Goal: Transaction & Acquisition: Purchase product/service

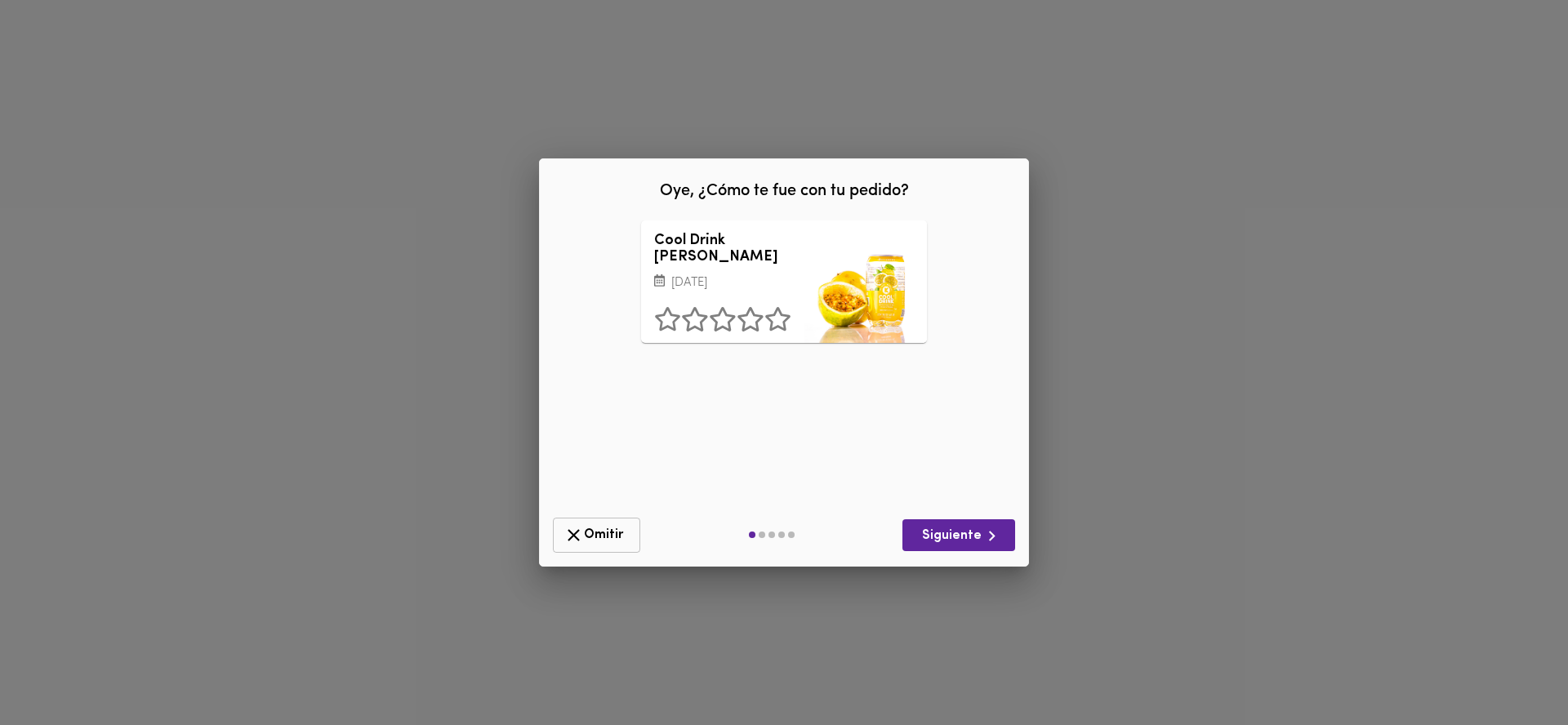
click at [611, 540] on span "Omitir" at bounding box center [596, 535] width 66 height 21
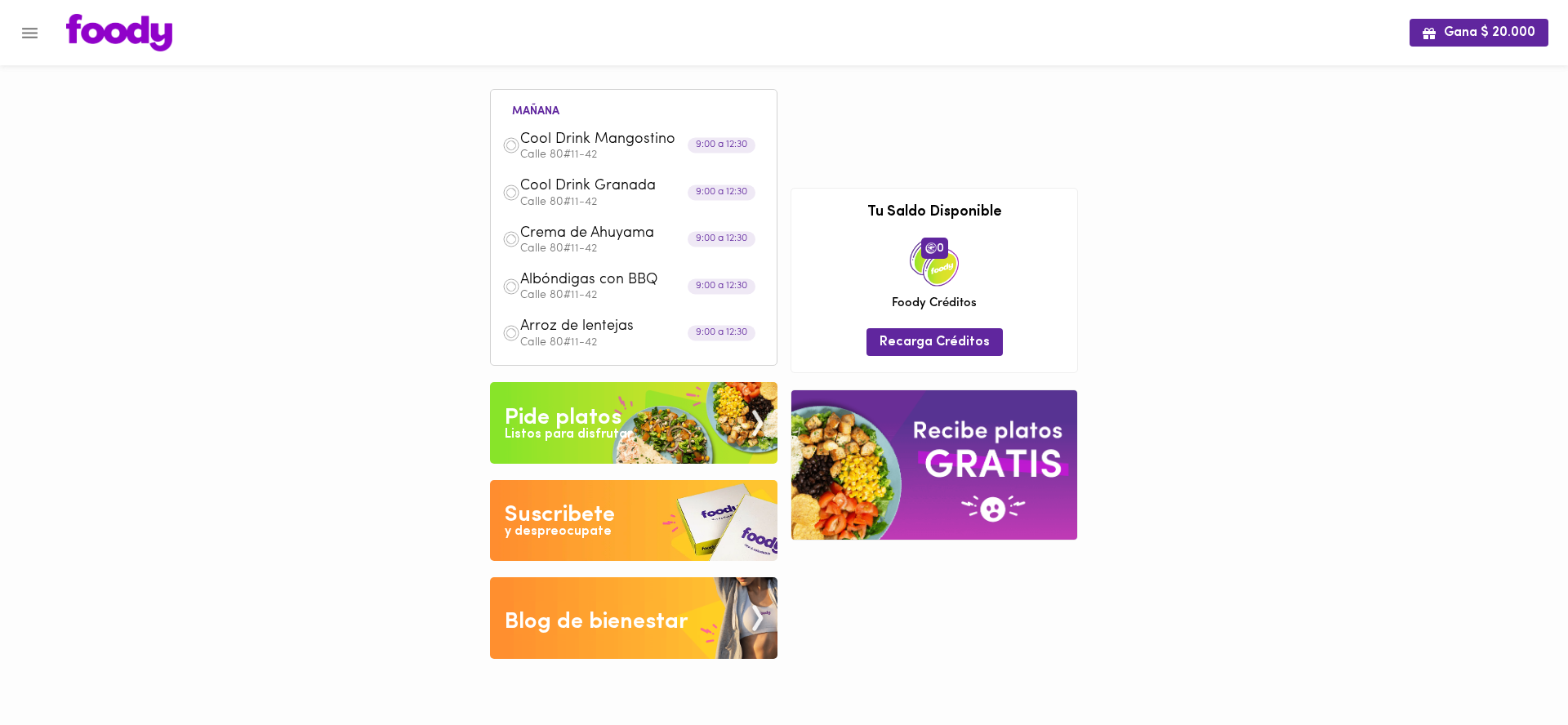
click at [614, 228] on span "Crema de Ahuyama" at bounding box center [614, 233] width 188 height 19
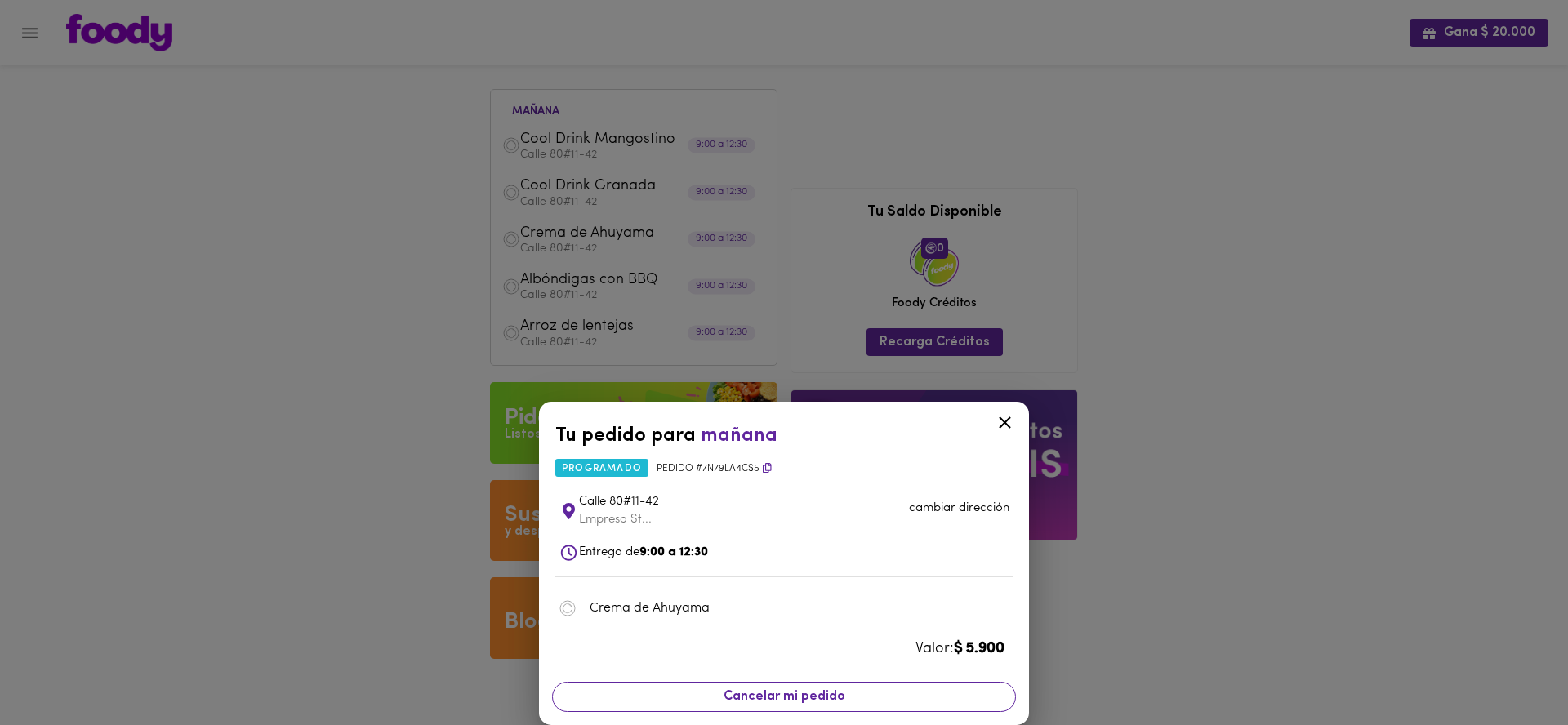
click at [769, 695] on span "Cancelar mi pedido" at bounding box center [784, 697] width 443 height 15
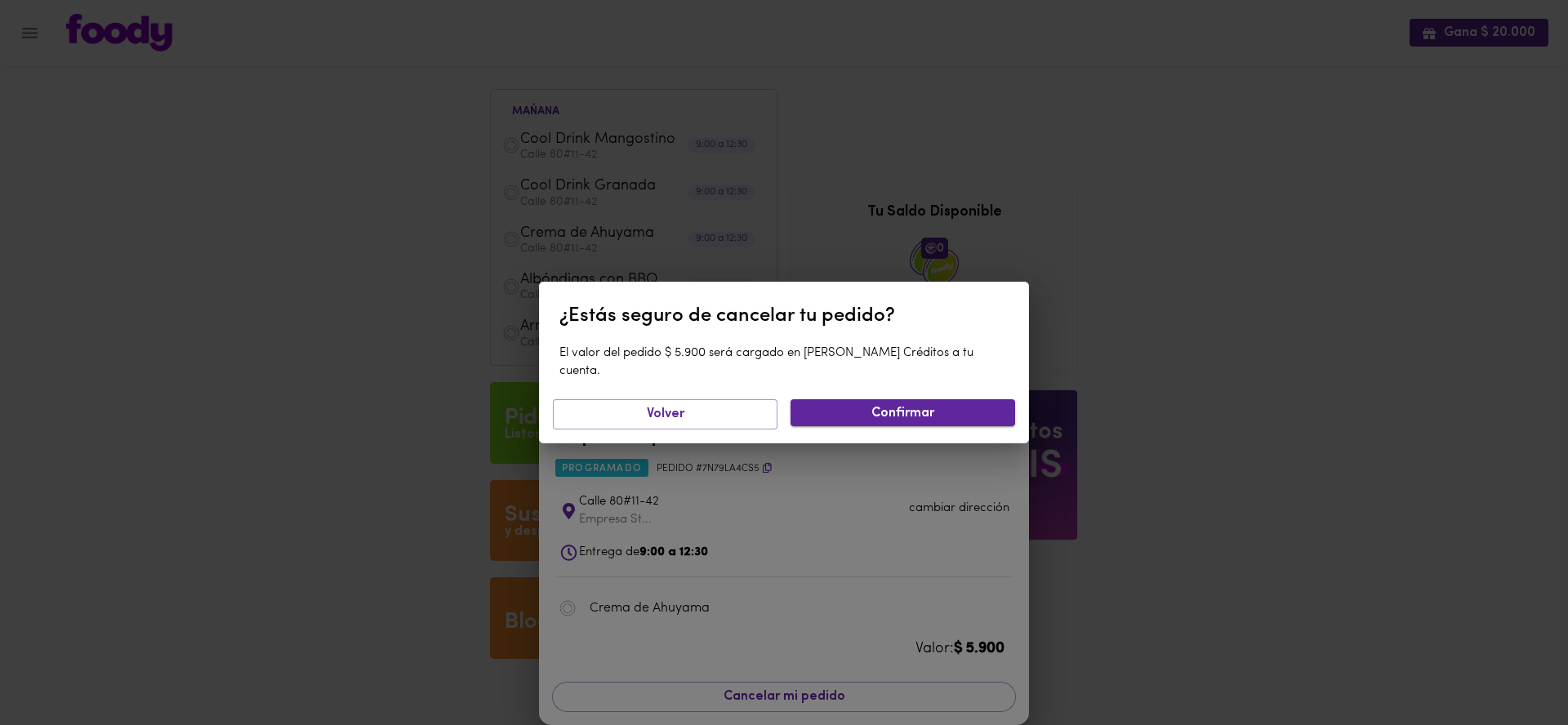
click at [904, 406] on span "Confirmar" at bounding box center [903, 413] width 198 height 15
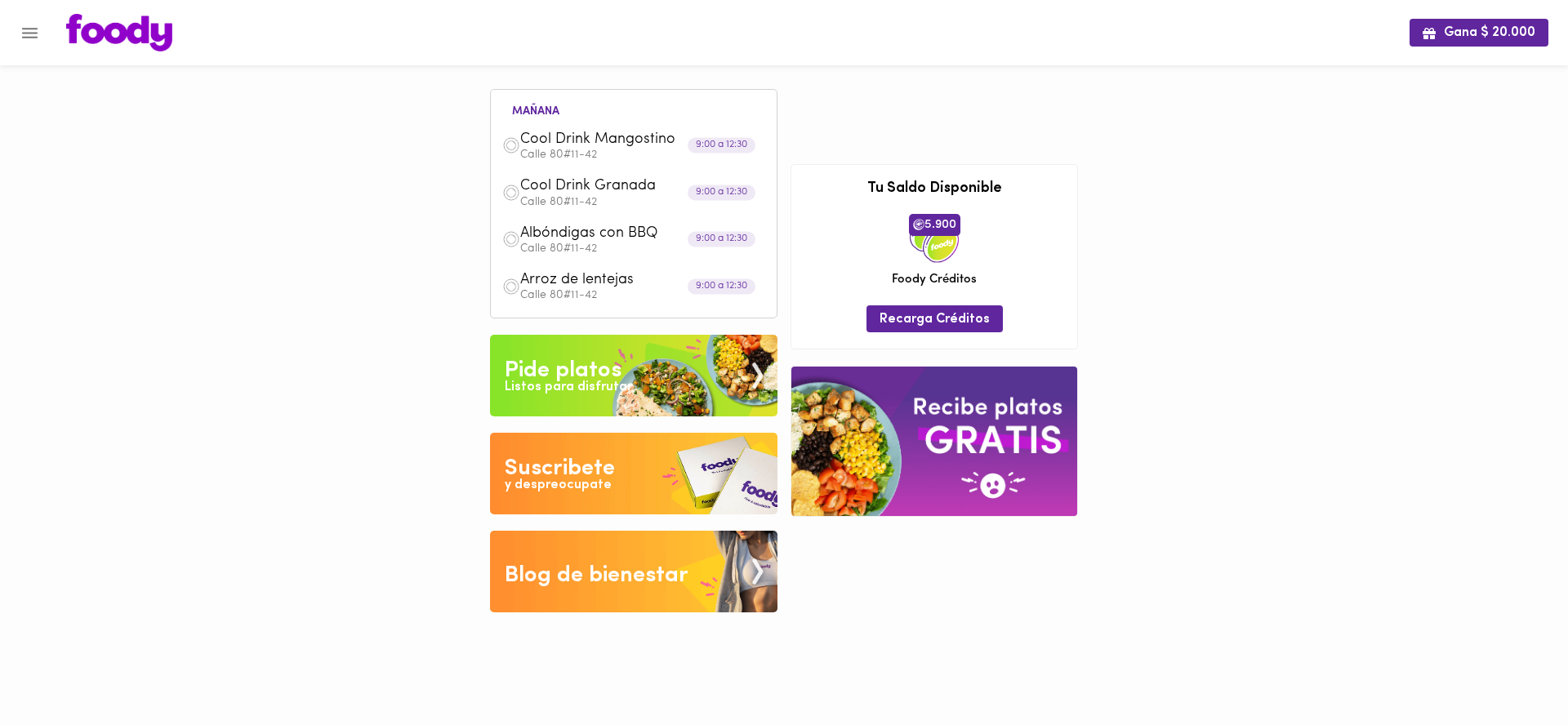
click at [602, 240] on span "Albóndigas con BBQ" at bounding box center [614, 233] width 188 height 19
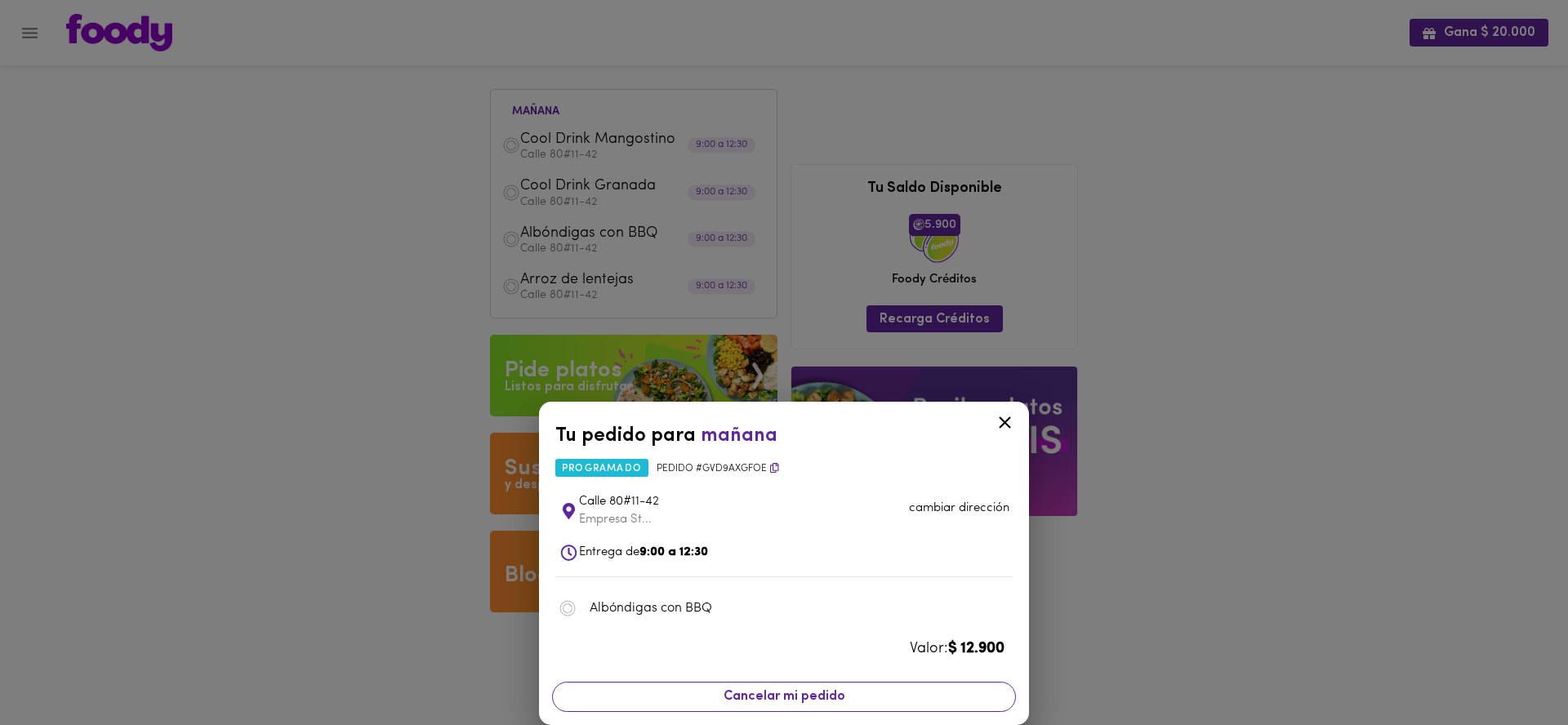
click at [747, 694] on span "Cancelar mi pedido" at bounding box center [784, 697] width 443 height 15
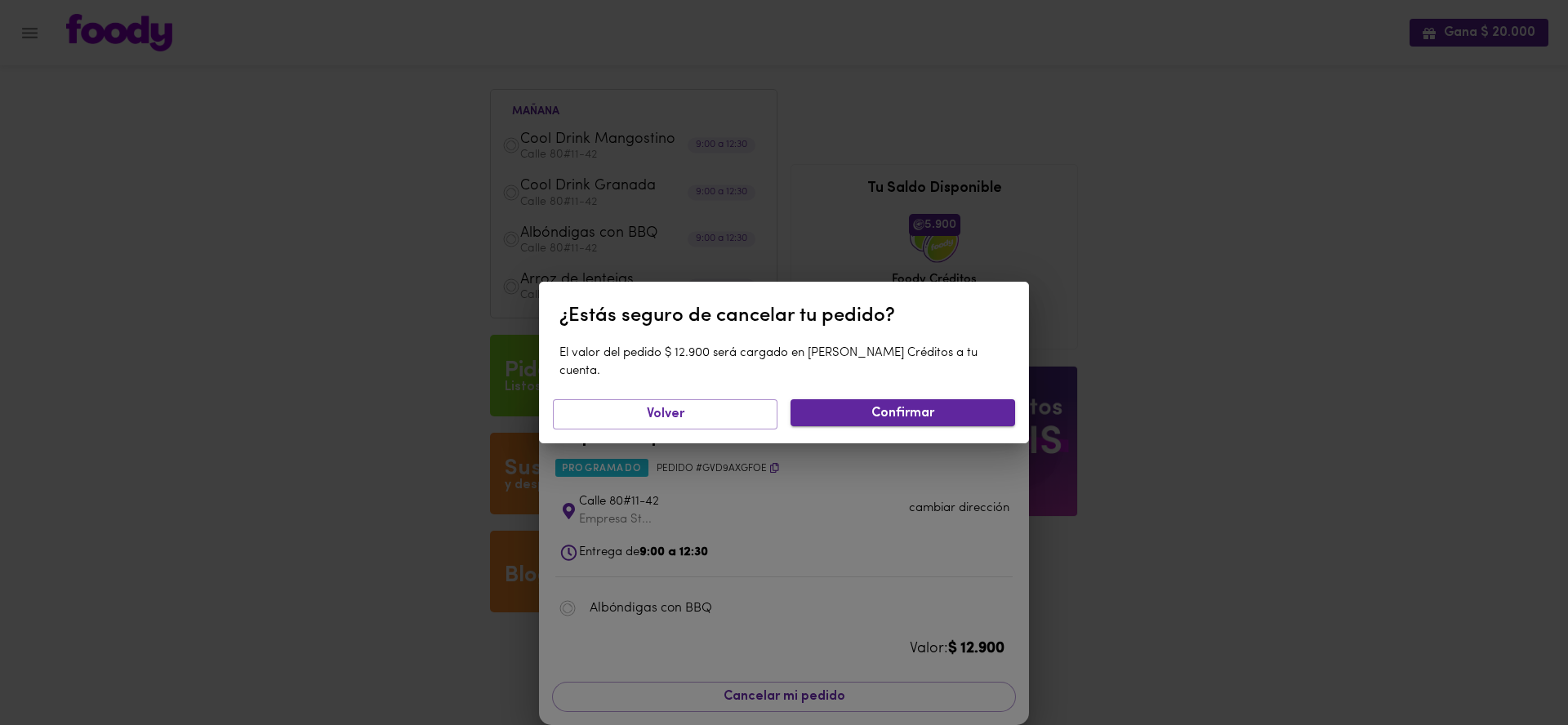
click at [846, 412] on span "Confirmar" at bounding box center [903, 413] width 198 height 15
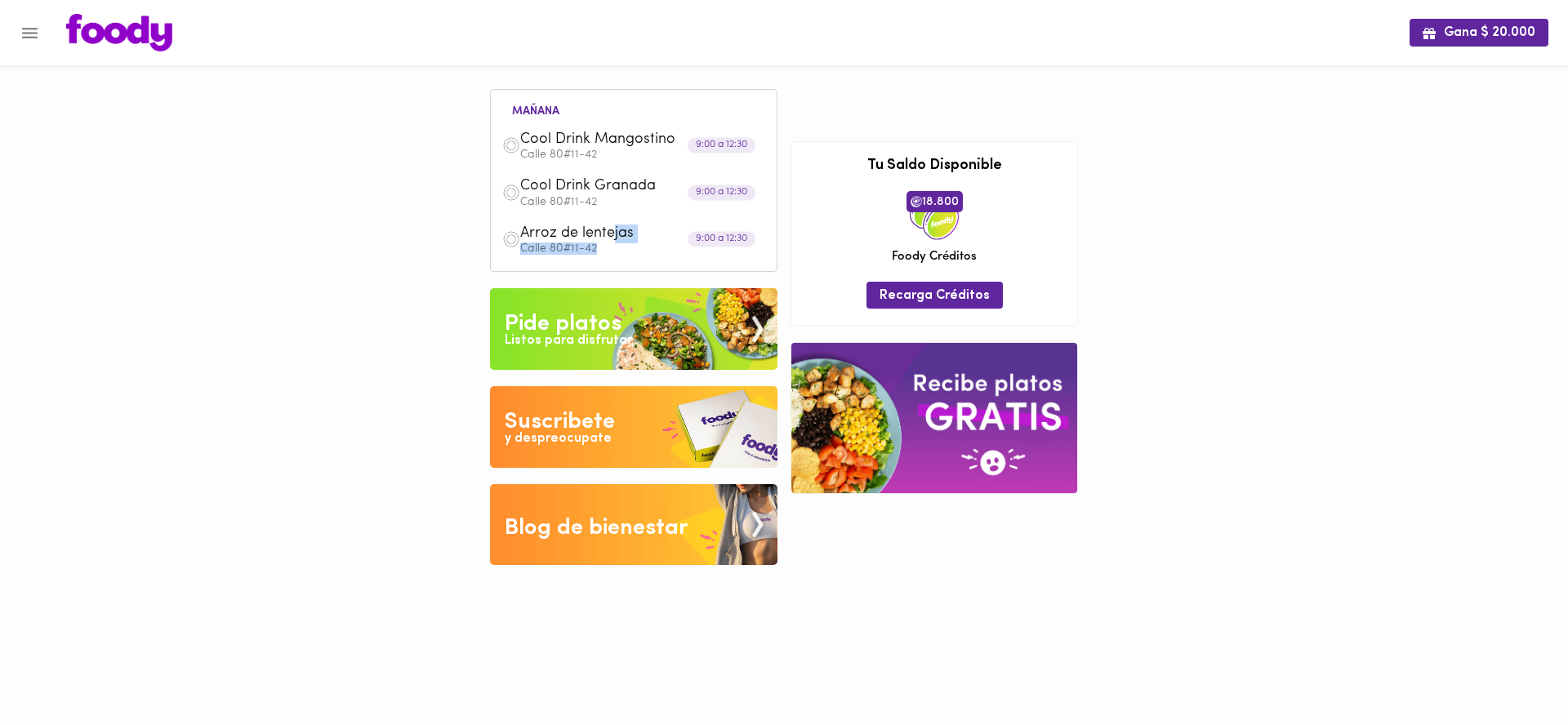
click at [611, 242] on div "Arroz de lentejas Calle 80#11-42" at bounding box center [643, 240] width 245 height 31
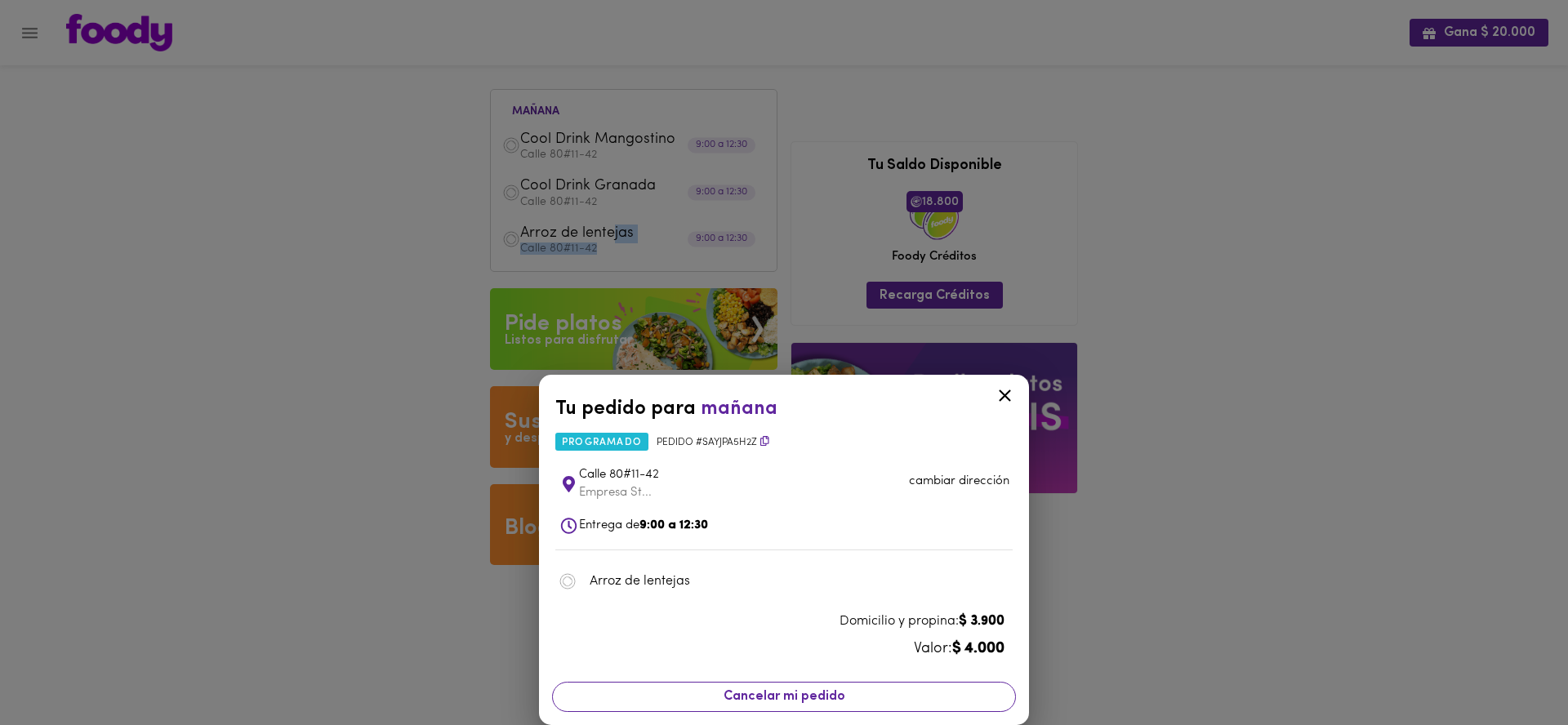
click at [893, 694] on span "Cancelar mi pedido" at bounding box center [784, 697] width 443 height 15
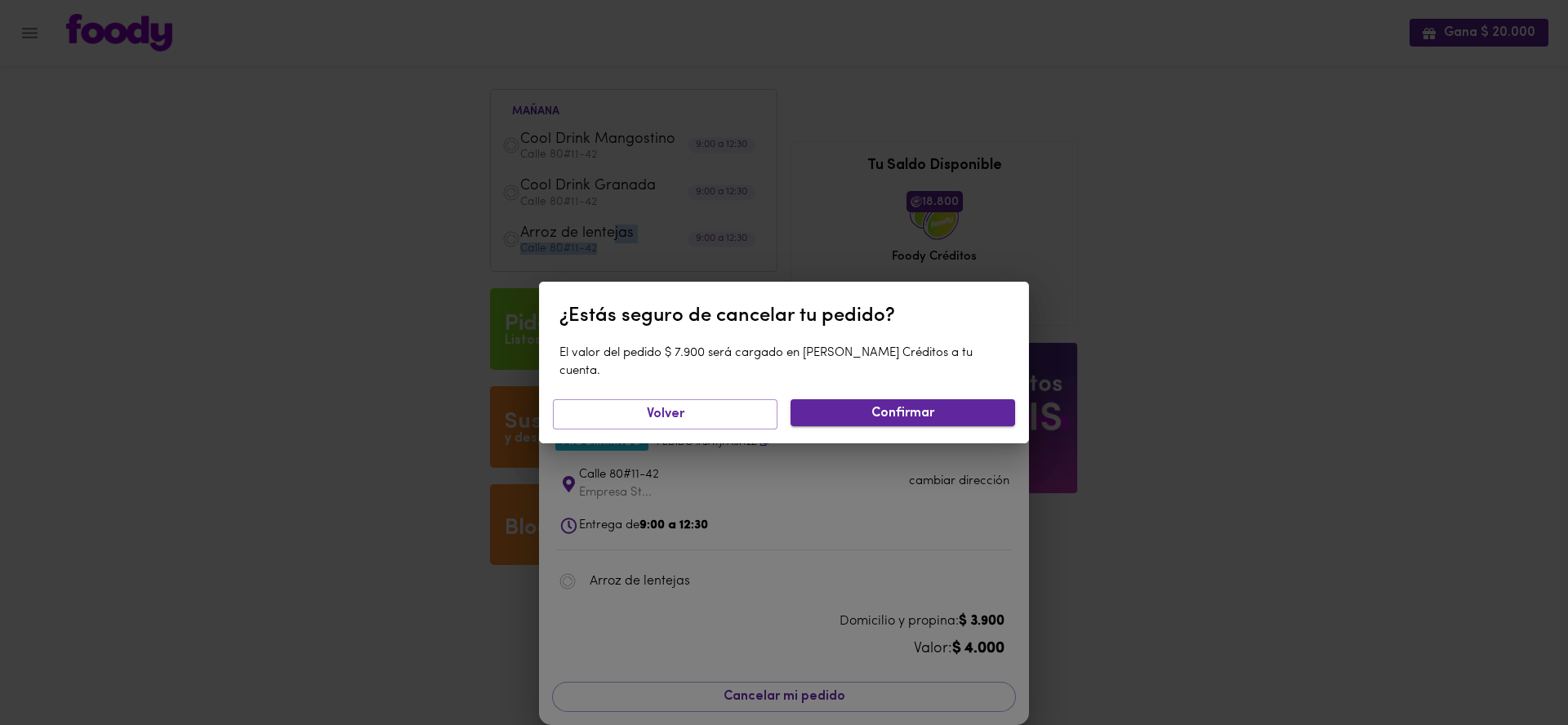
click at [875, 410] on span "Confirmar" at bounding box center [903, 413] width 198 height 15
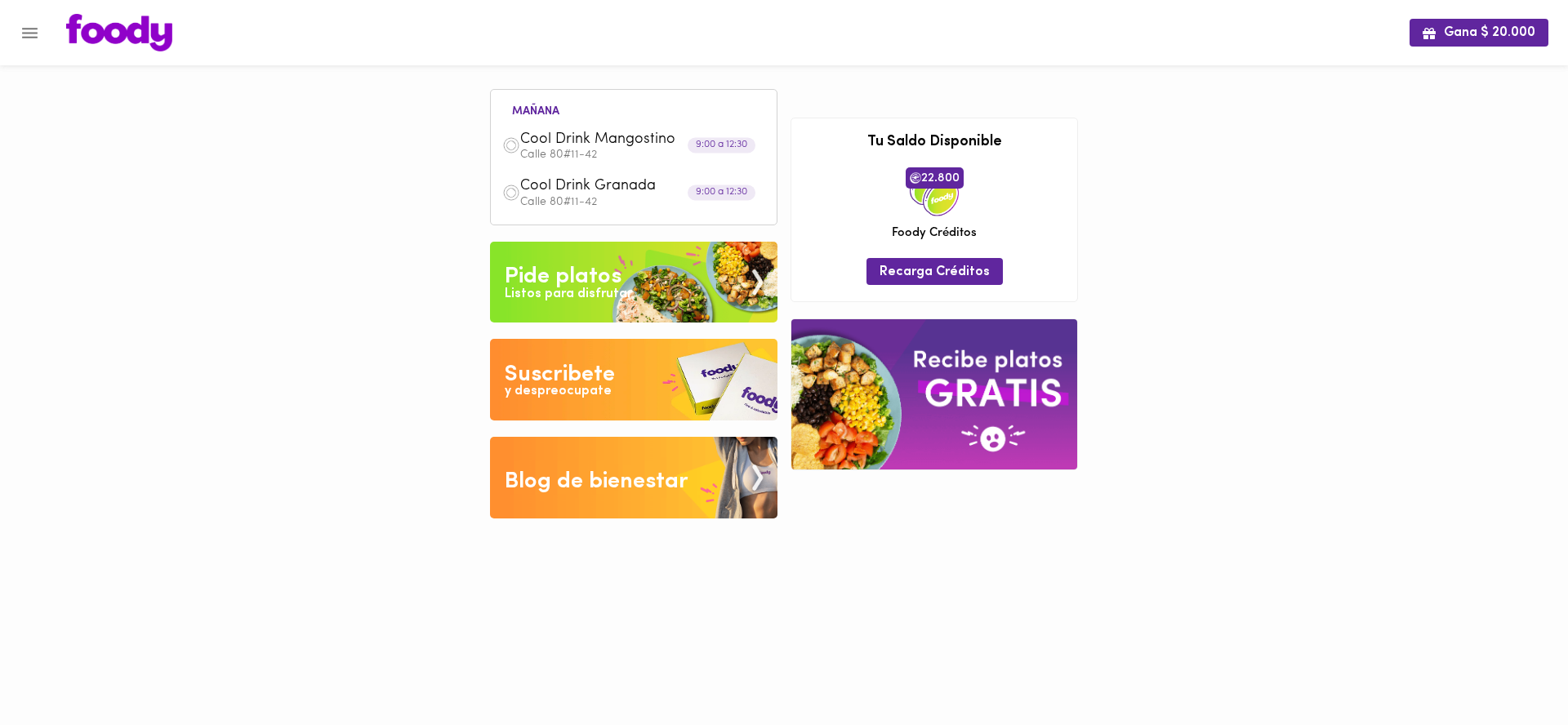
click at [610, 274] on div "Pide platos" at bounding box center [564, 276] width 117 height 32
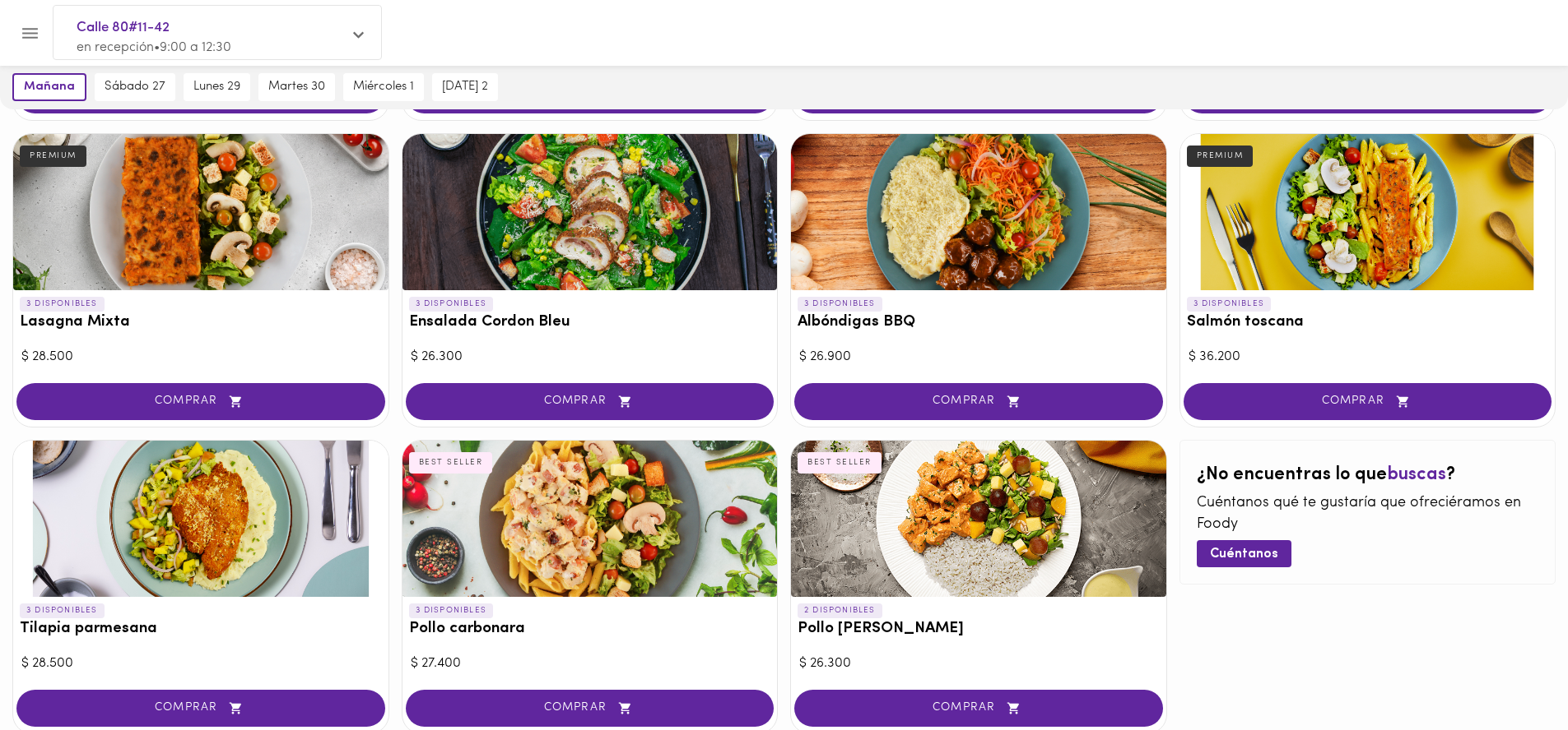
scroll to position [712, 0]
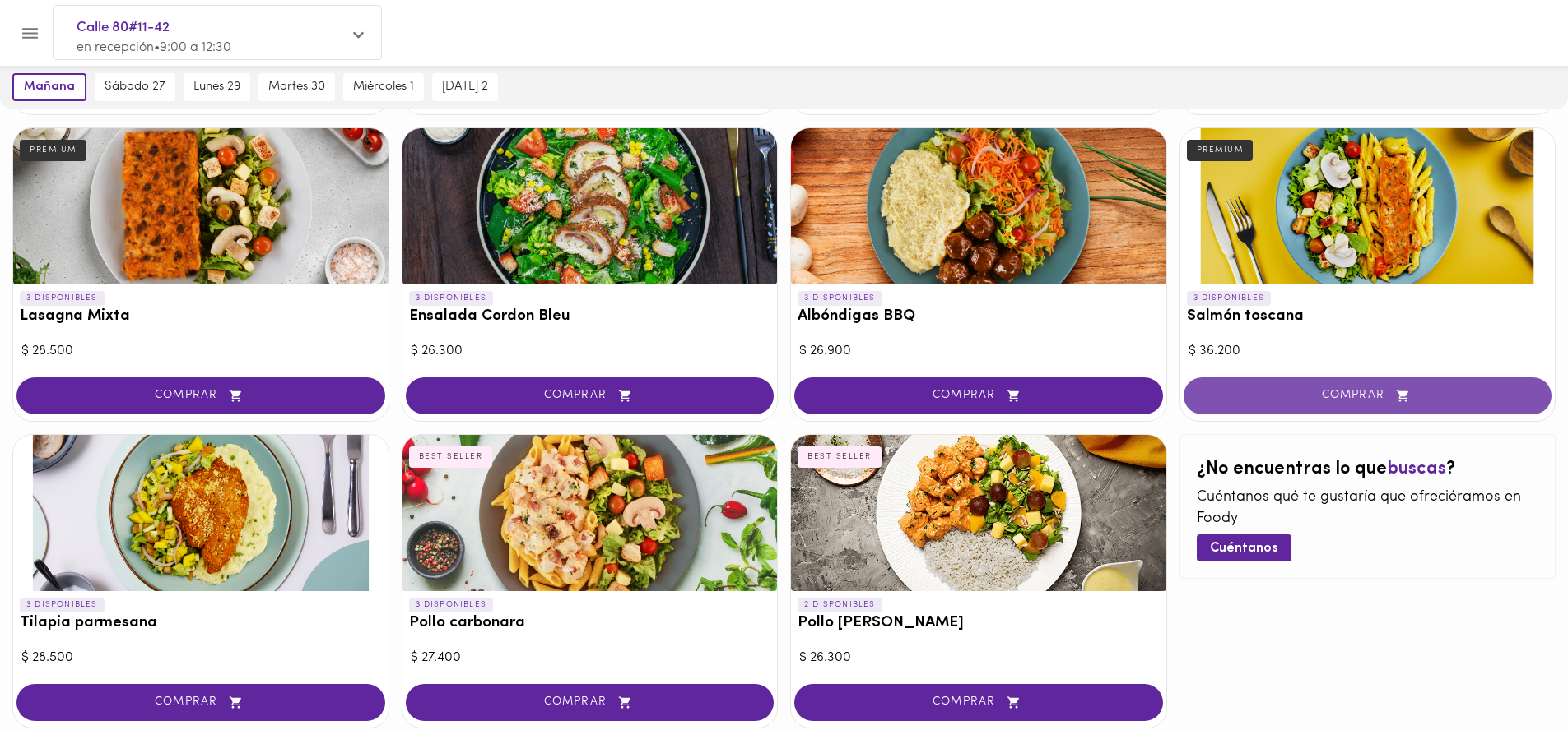
click at [1279, 396] on span "COMPRAR" at bounding box center [1367, 395] width 328 height 14
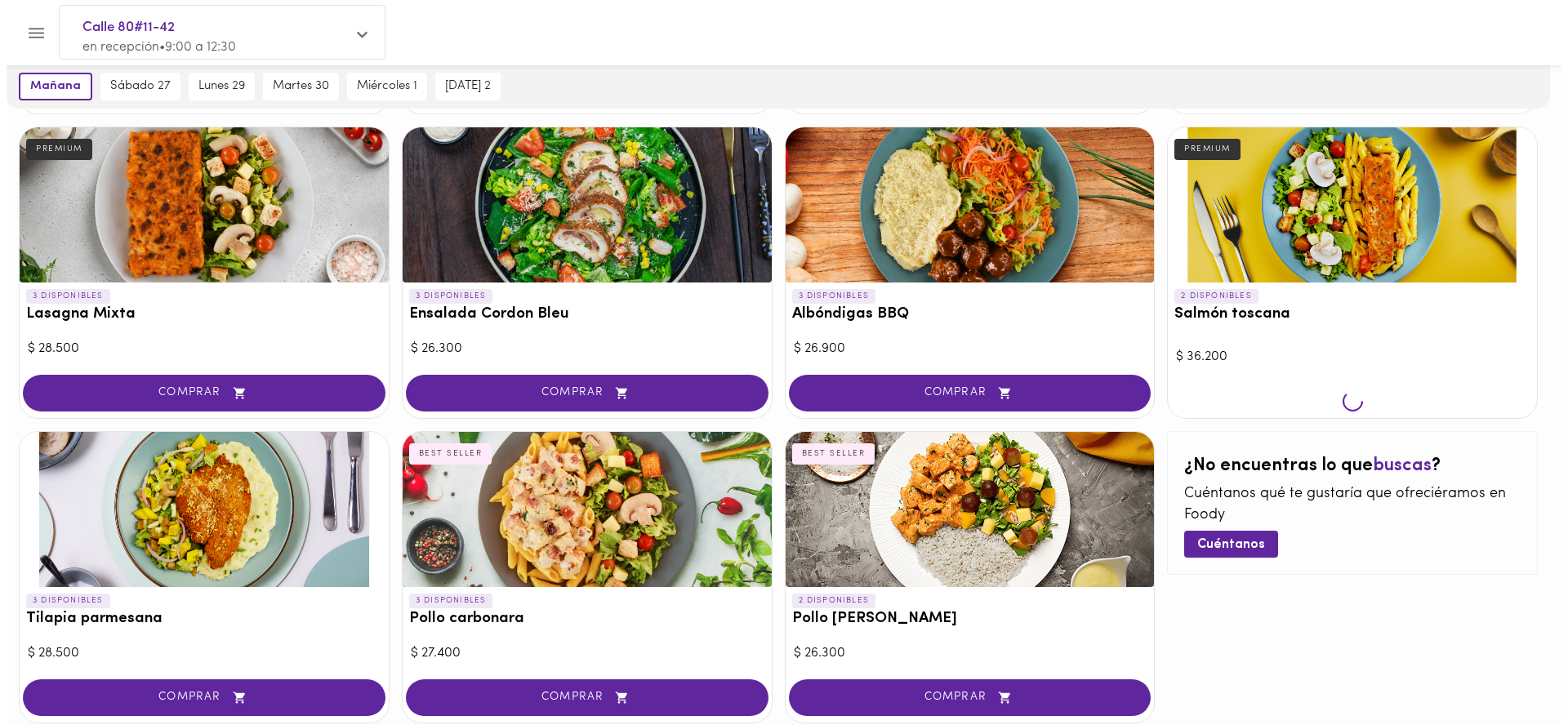
scroll to position [707, 0]
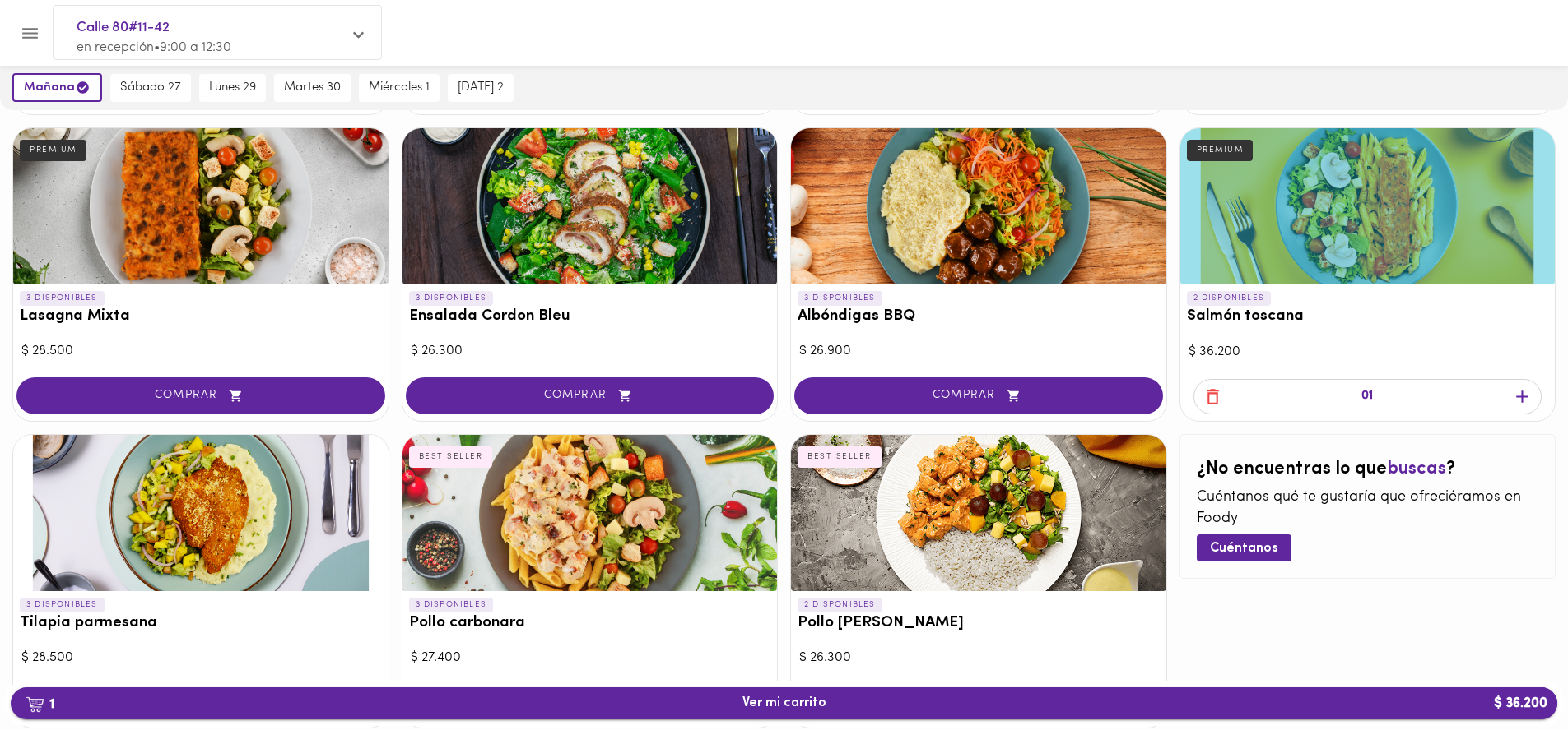
click at [1013, 699] on span "1 Ver mi carrito $ 36.200" at bounding box center [783, 703] width 1520 height 15
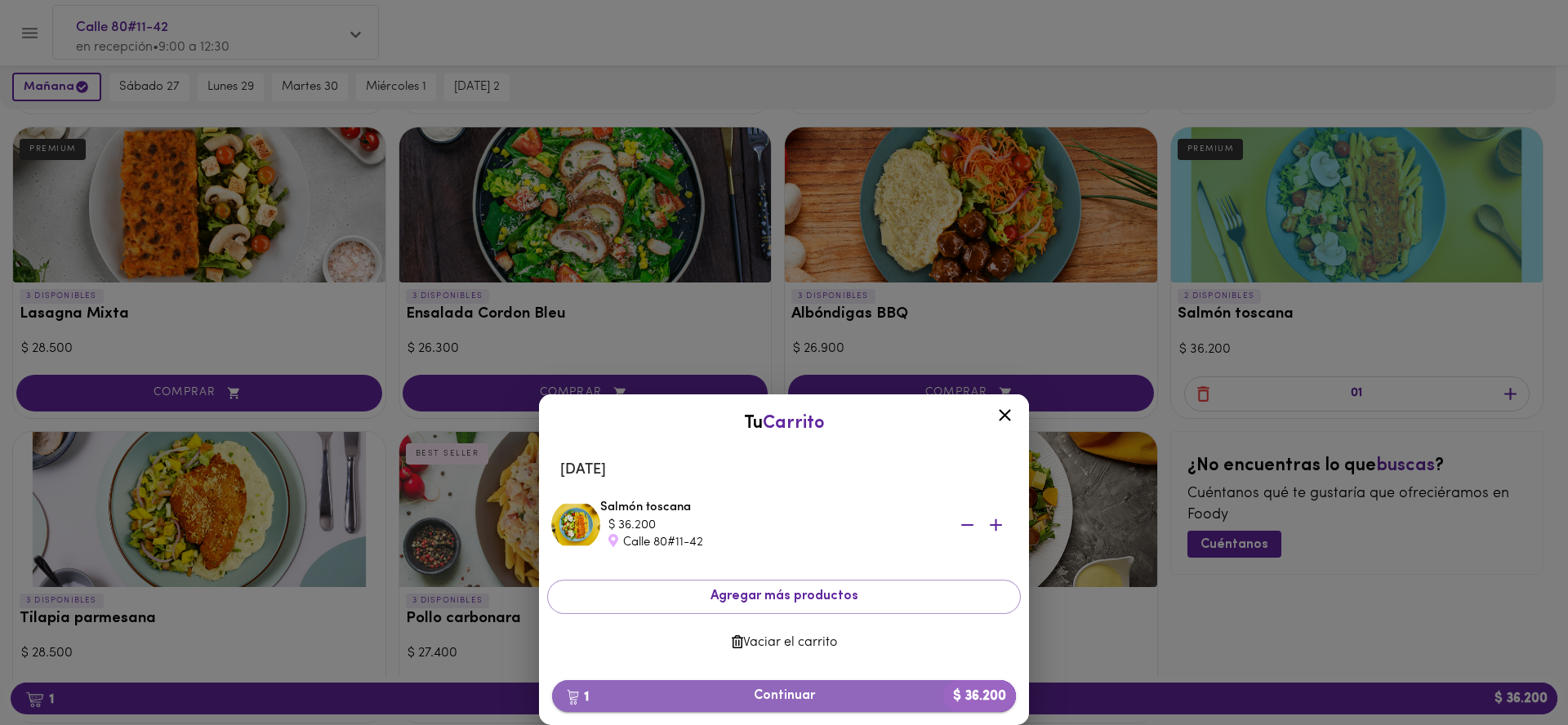
click at [907, 702] on span "1 Continuar $ 36.200" at bounding box center [784, 696] width 438 height 15
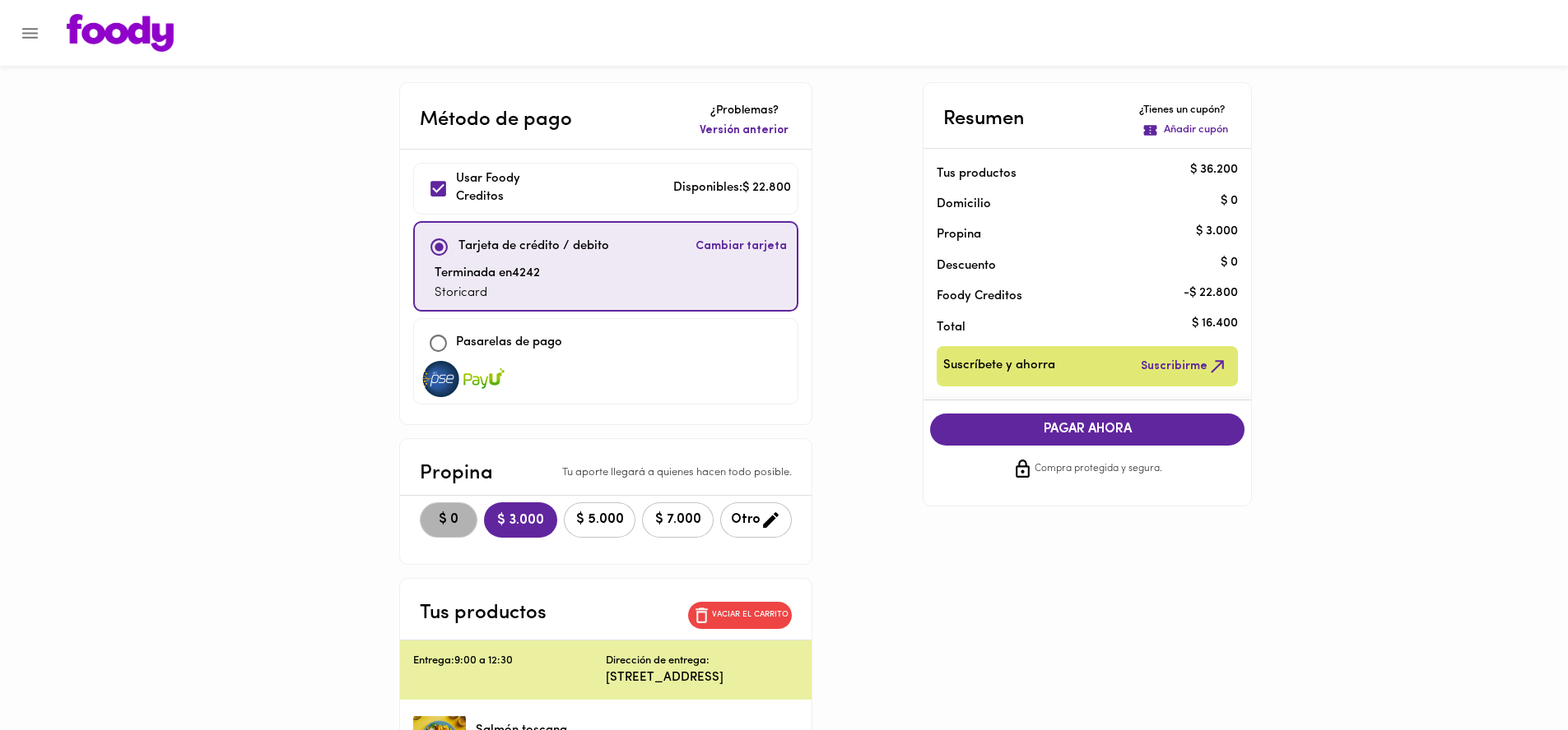
click at [426, 530] on button "$ 0" at bounding box center [448, 520] width 57 height 35
click at [1031, 420] on button "PAGAR AHORA" at bounding box center [1087, 429] width 314 height 32
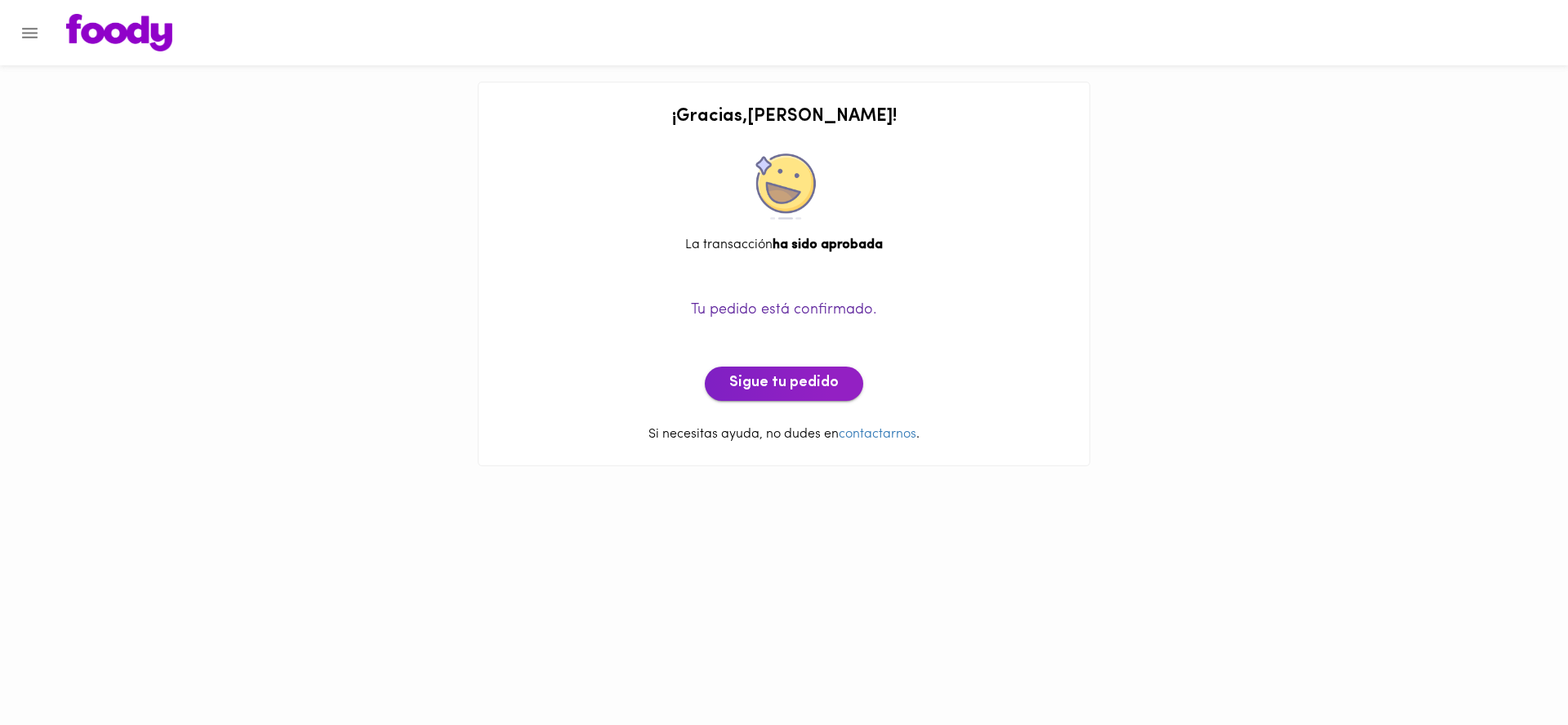
click at [787, 399] on button "Sigue tu pedido" at bounding box center [784, 384] width 159 height 34
